Goal: Task Accomplishment & Management: Manage account settings

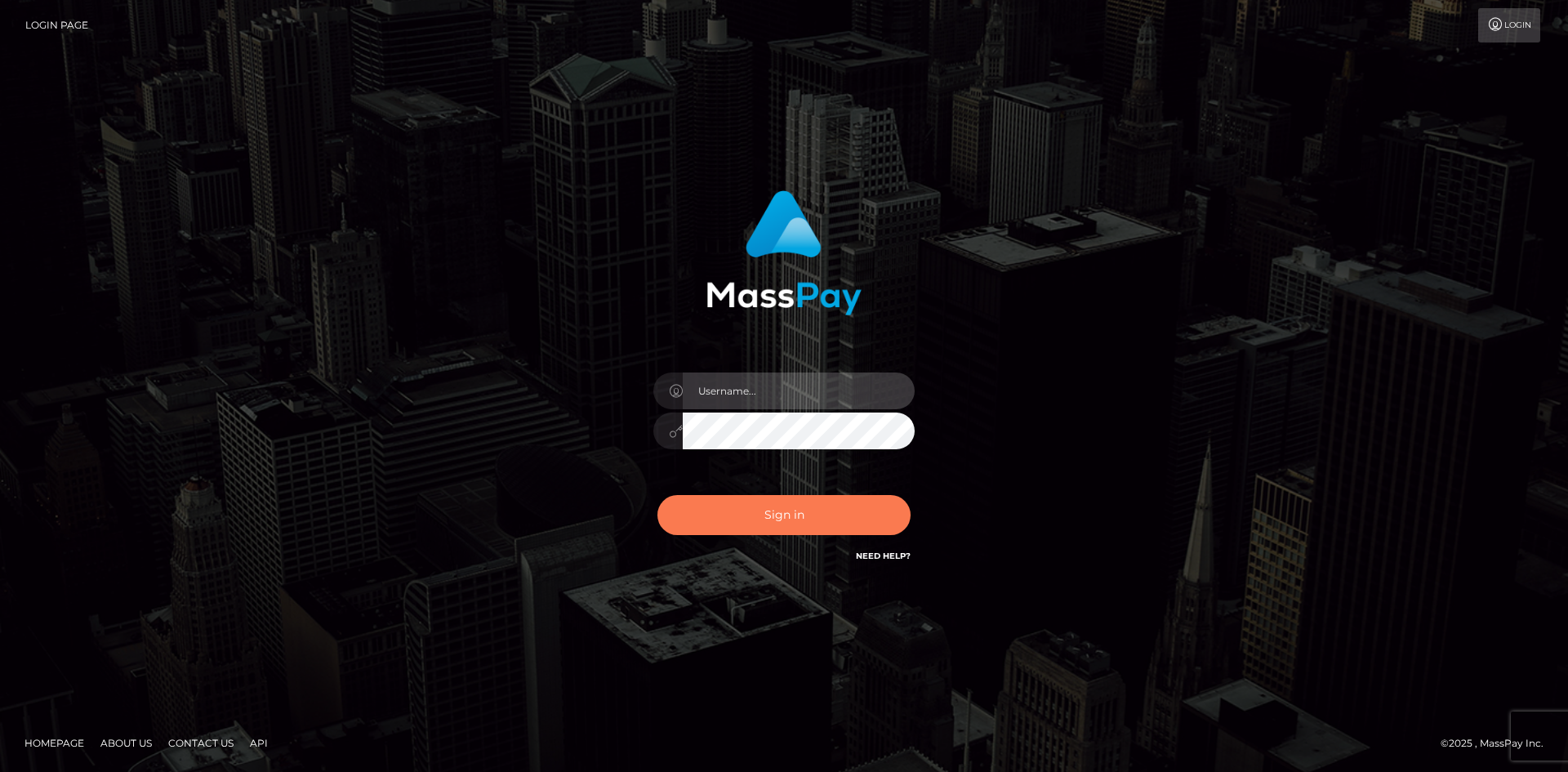
type input "hello.feetfinder"
click at [812, 528] on button "Sign in" at bounding box center [784, 515] width 253 height 40
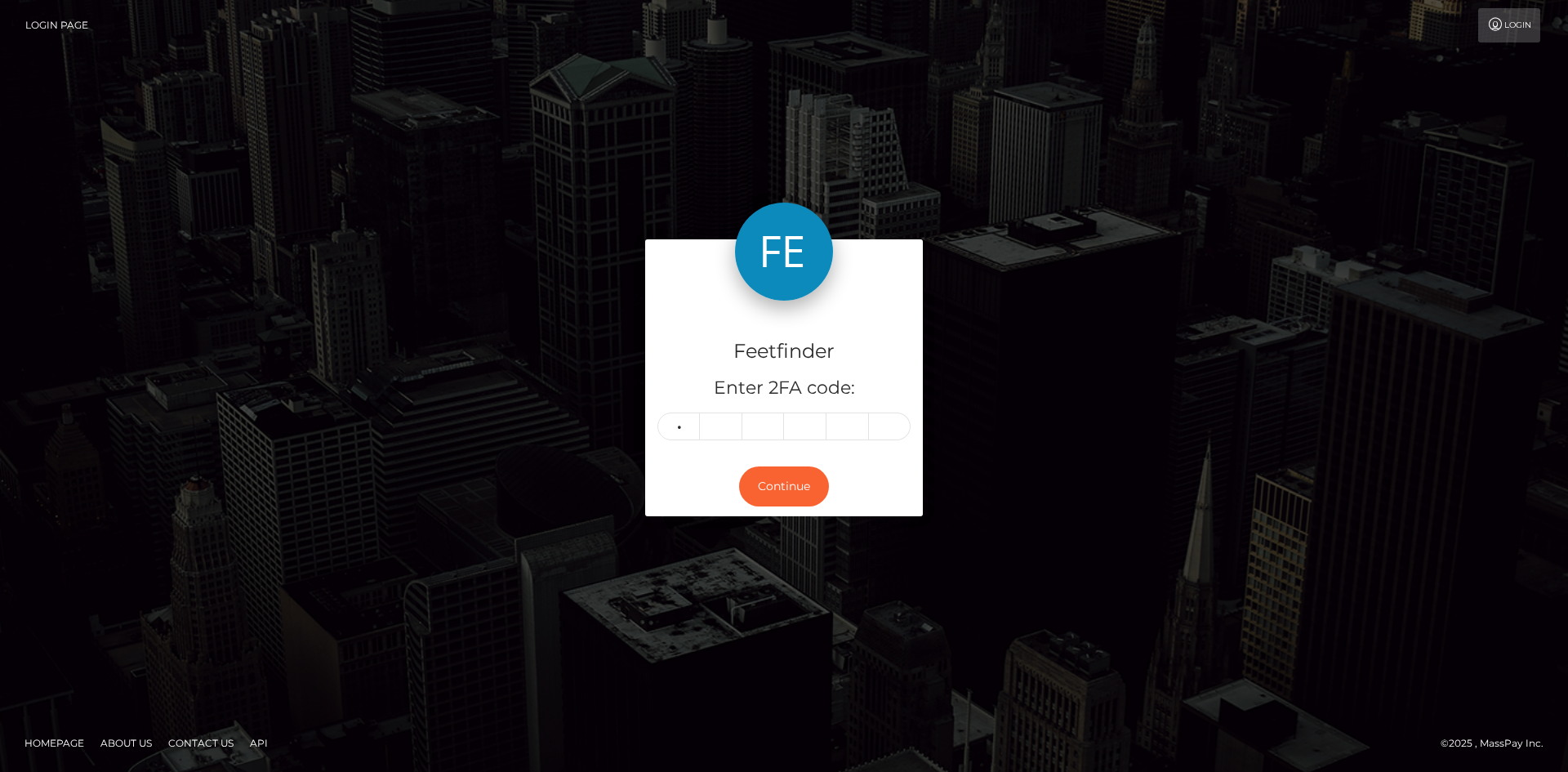
type input "6"
type input "7"
type input "8"
type input "7"
type input "9"
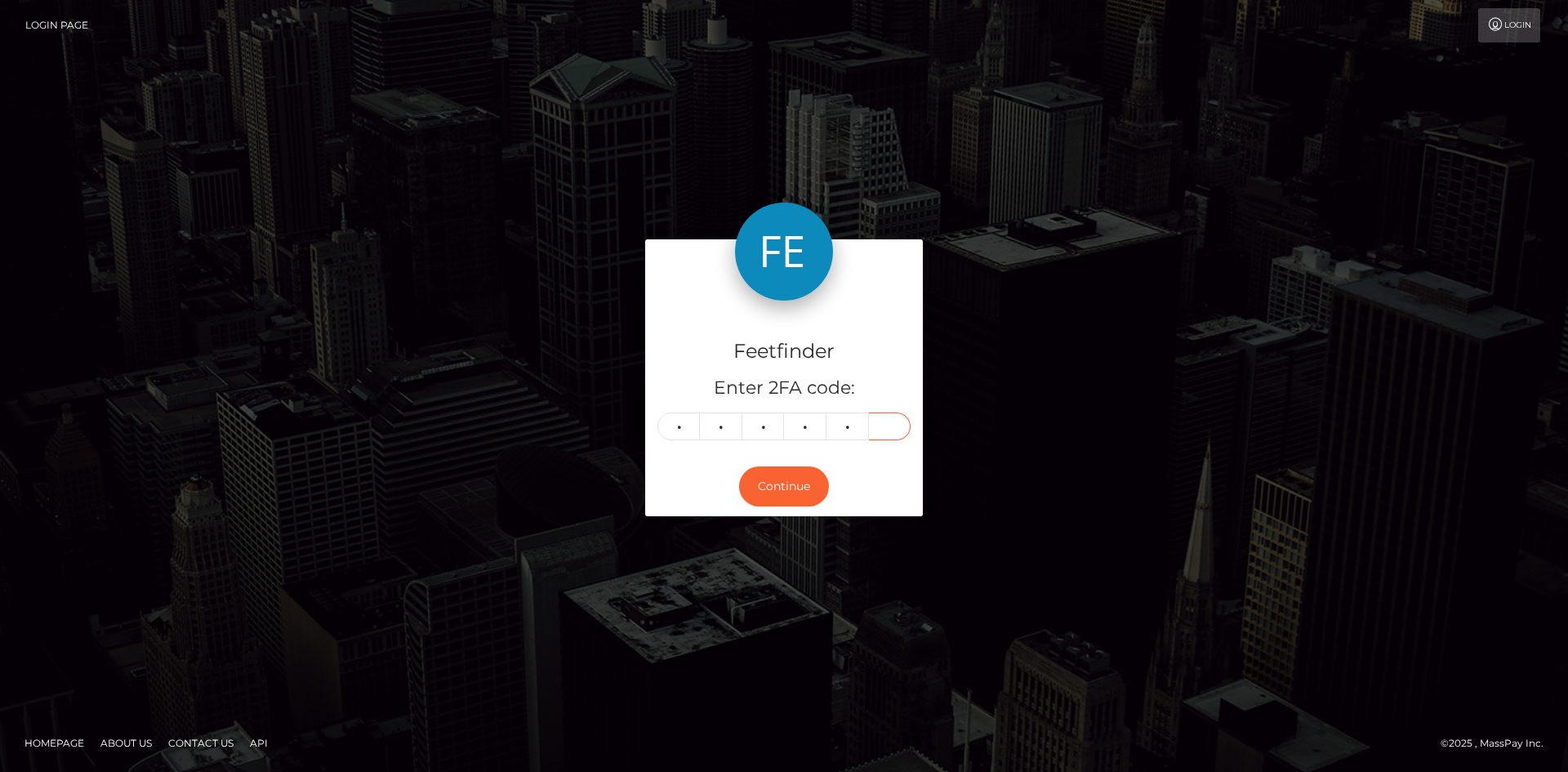
type input "9"
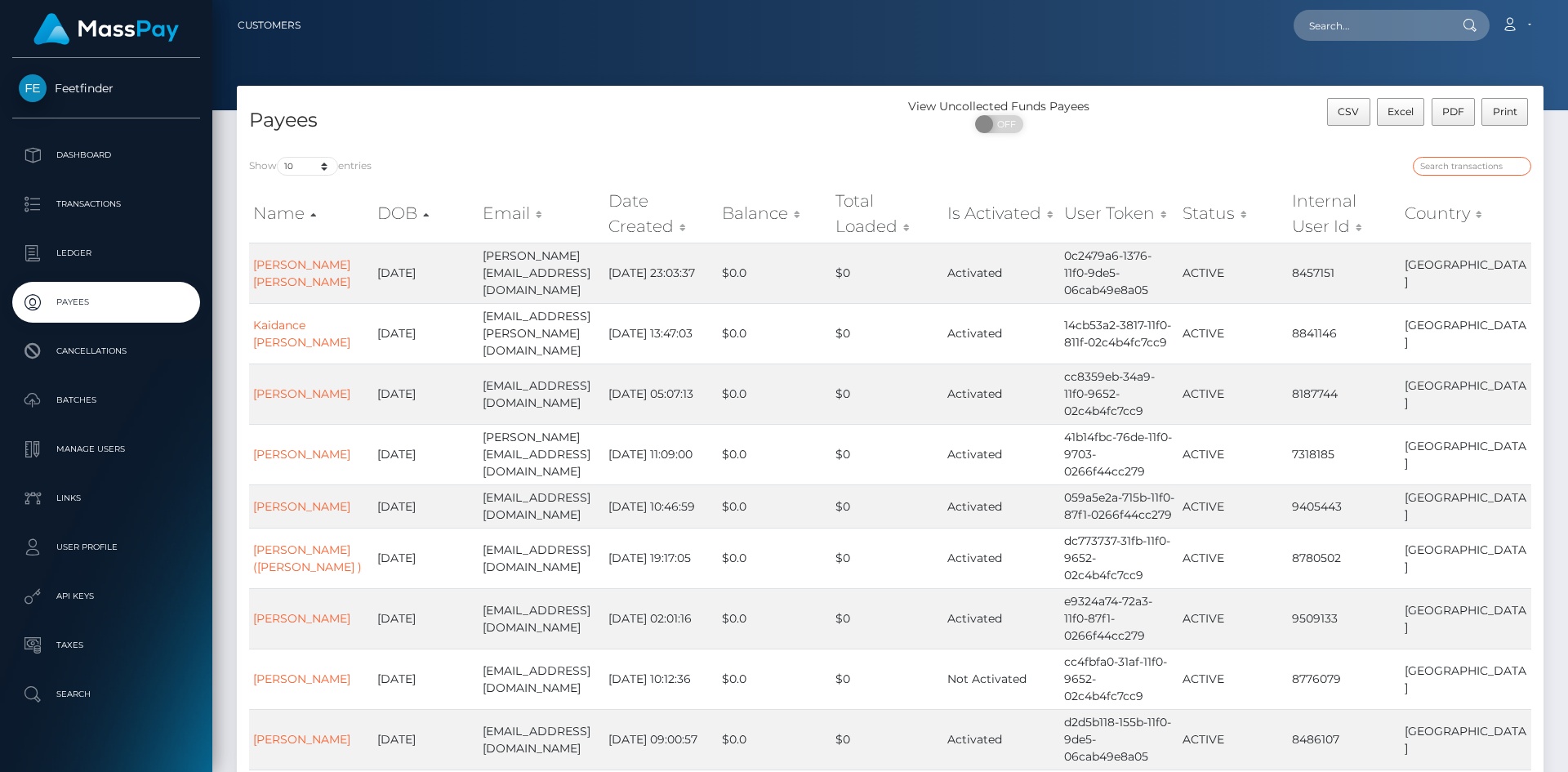
click at [1487, 167] on input "search" at bounding box center [1472, 166] width 119 height 19
paste input "e0d403a9-7455-11f0-9703-0266f44cc279"
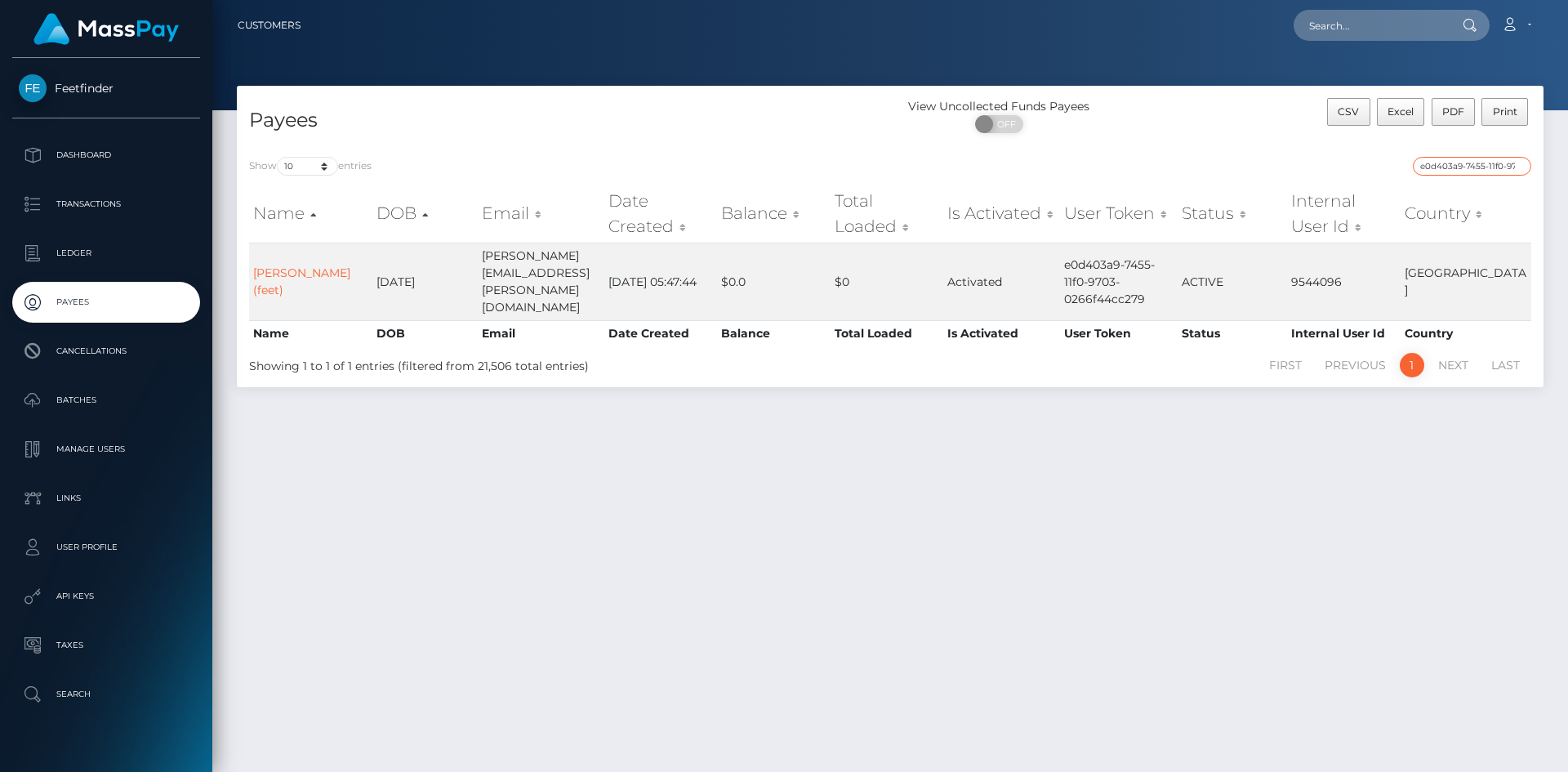
click at [1482, 162] on input "e0d403a9-7455-11f0-9703-0266f44cc279" at bounding box center [1472, 166] width 119 height 19
paste input "2fa5b88c-6ac2-11f0-87f1"
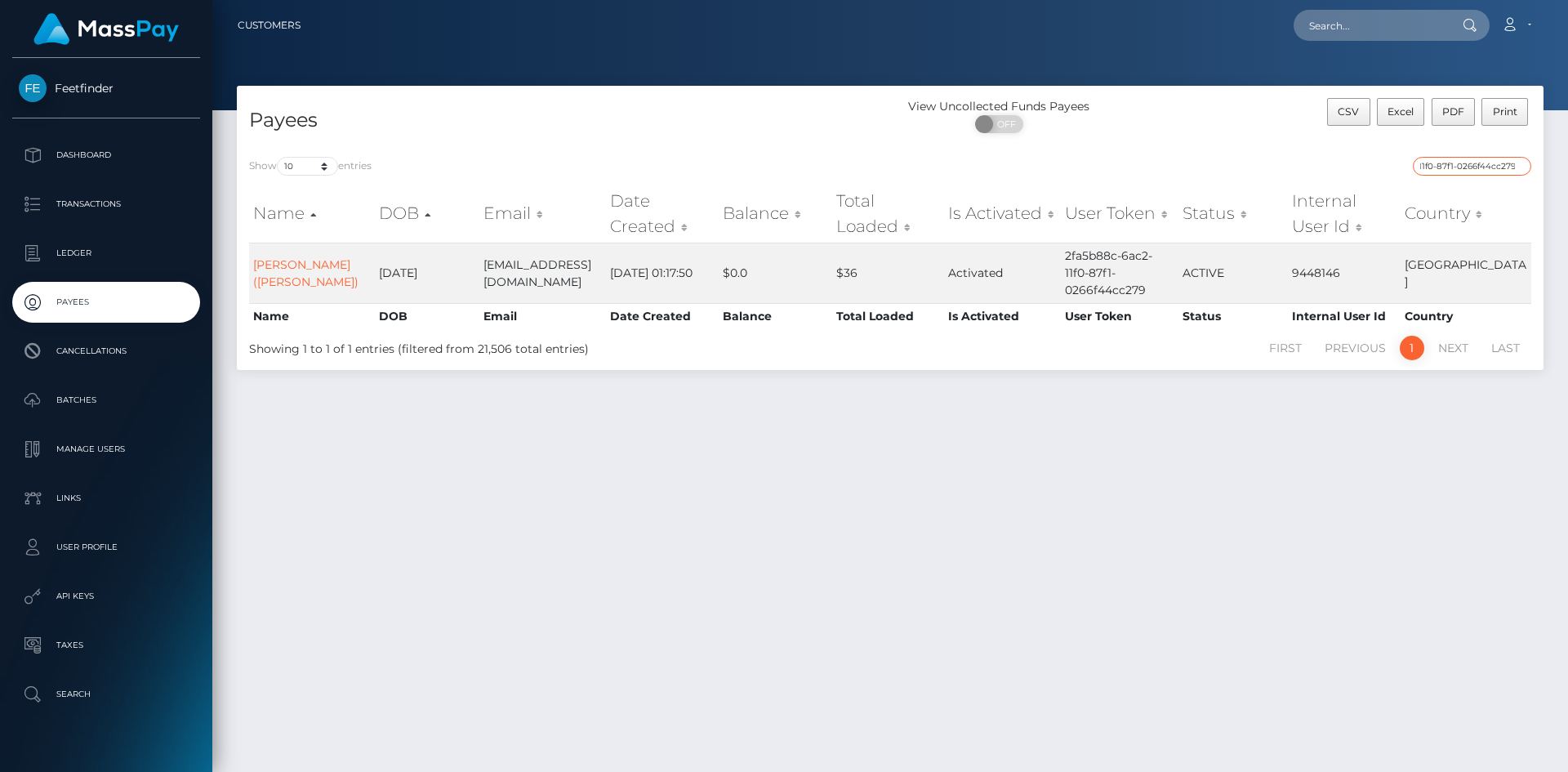
type input "2fa5b88c-6ac2-11f0-87f1-0266f44cc279"
